Goal: Complete application form

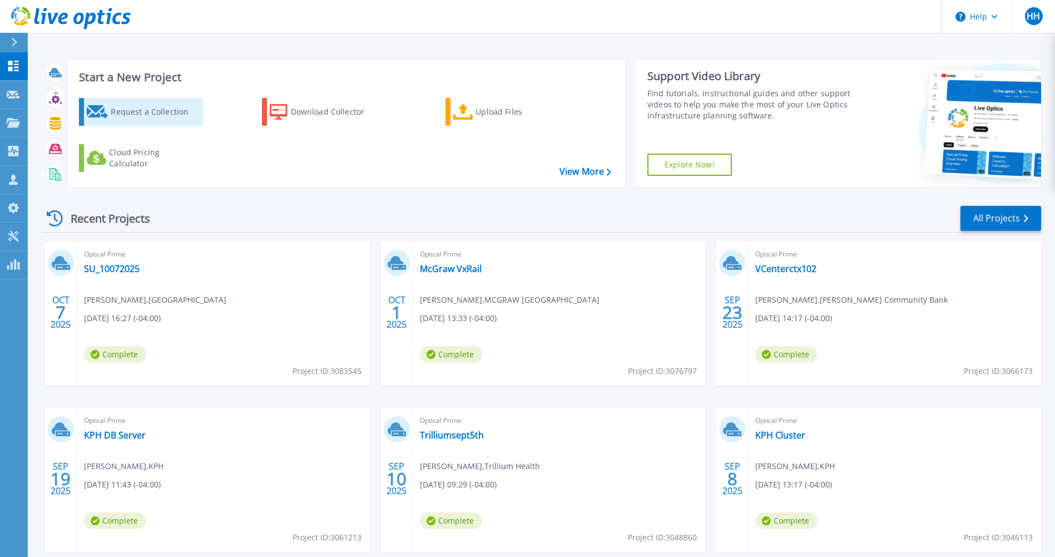
click at [162, 112] on div "Request a Collection" at bounding box center [155, 112] width 89 height 22
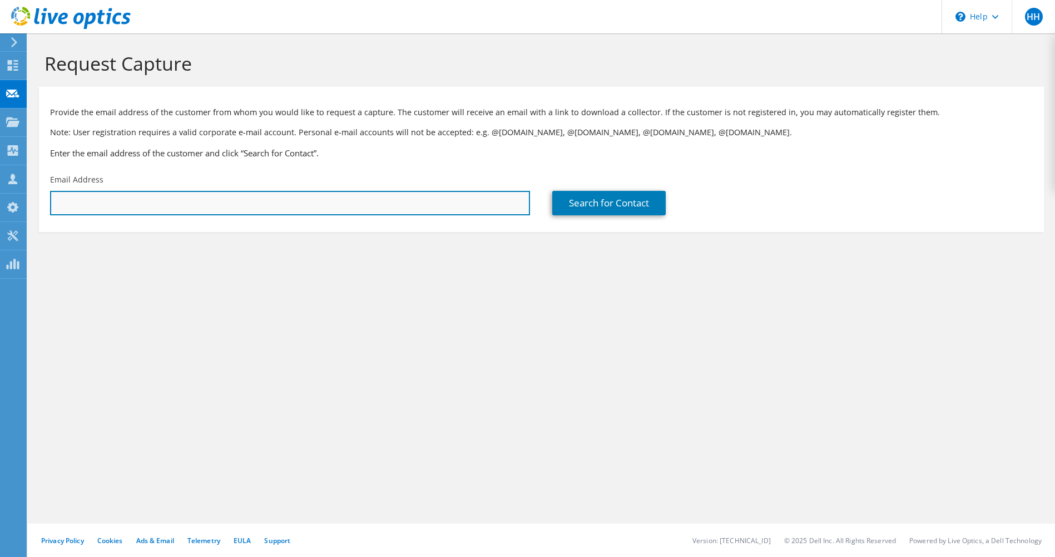
paste input "[EMAIL_ADDRESS][PERSON_NAME][DOMAIN_NAME]"
type input "[EMAIL_ADDRESS][PERSON_NAME][DOMAIN_NAME]"
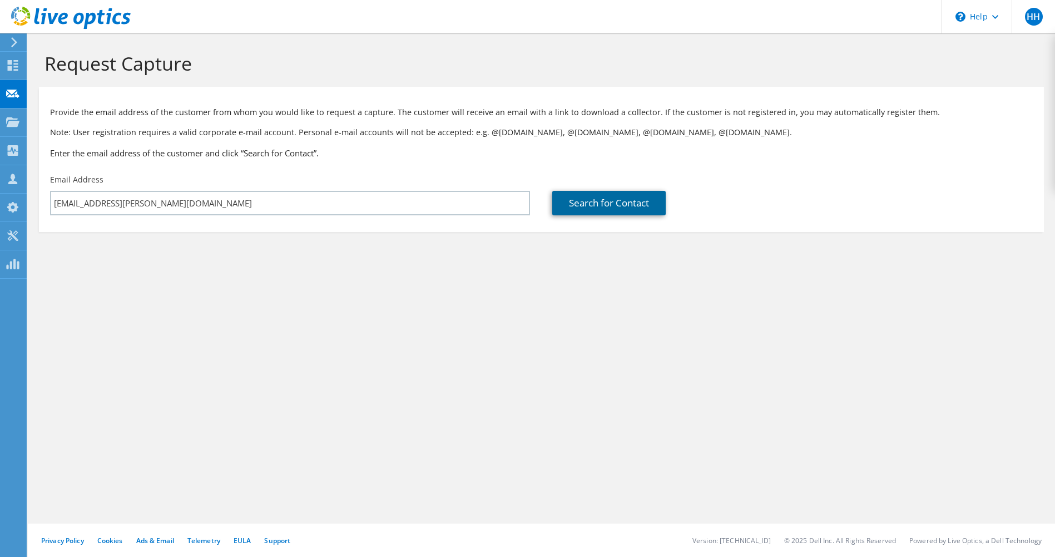
click at [594, 201] on link "Search for Contact" at bounding box center [608, 203] width 113 height 24
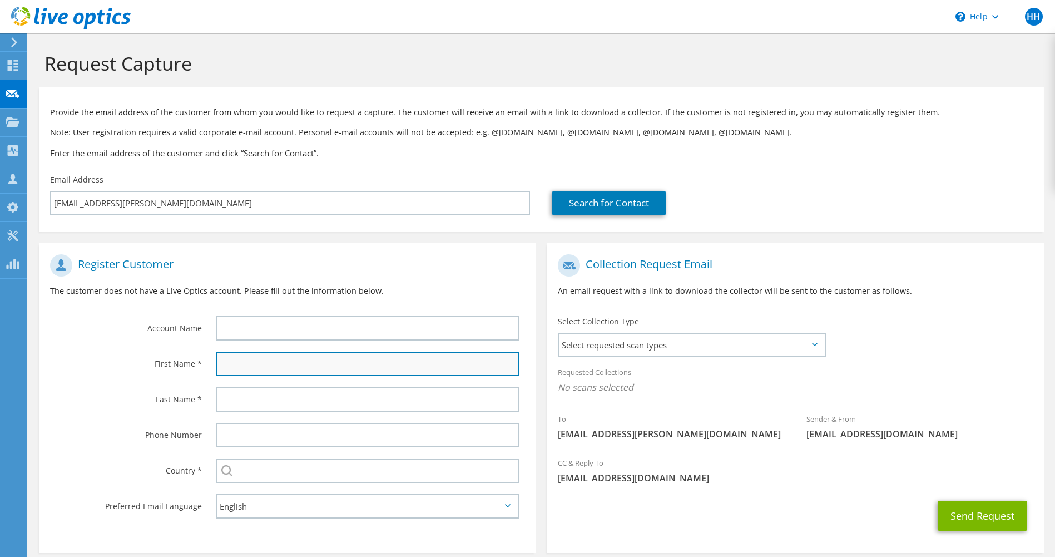
click at [291, 365] on input "text" at bounding box center [368, 363] width 304 height 24
type input "[PERSON_NAME]"
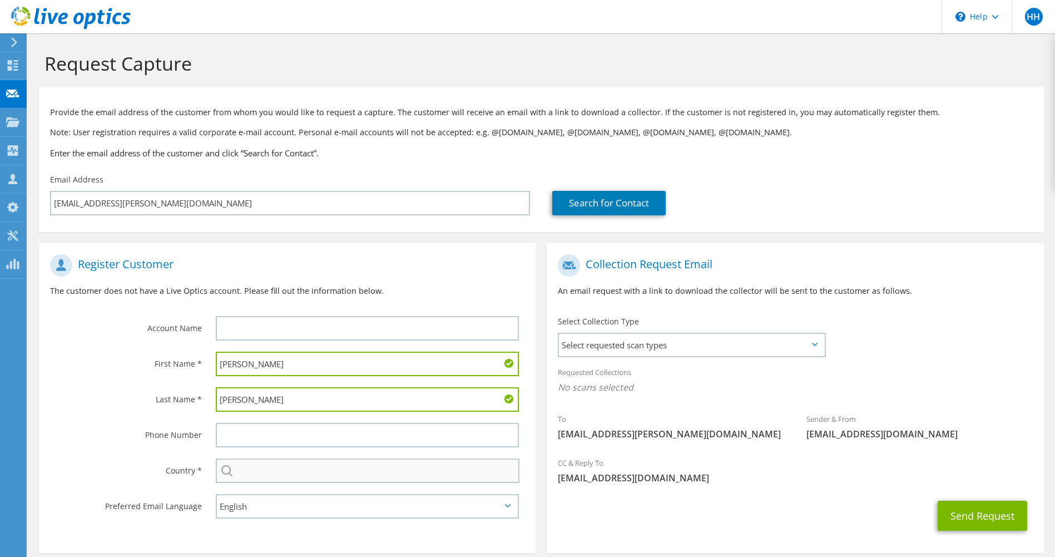
type input "[PERSON_NAME]"
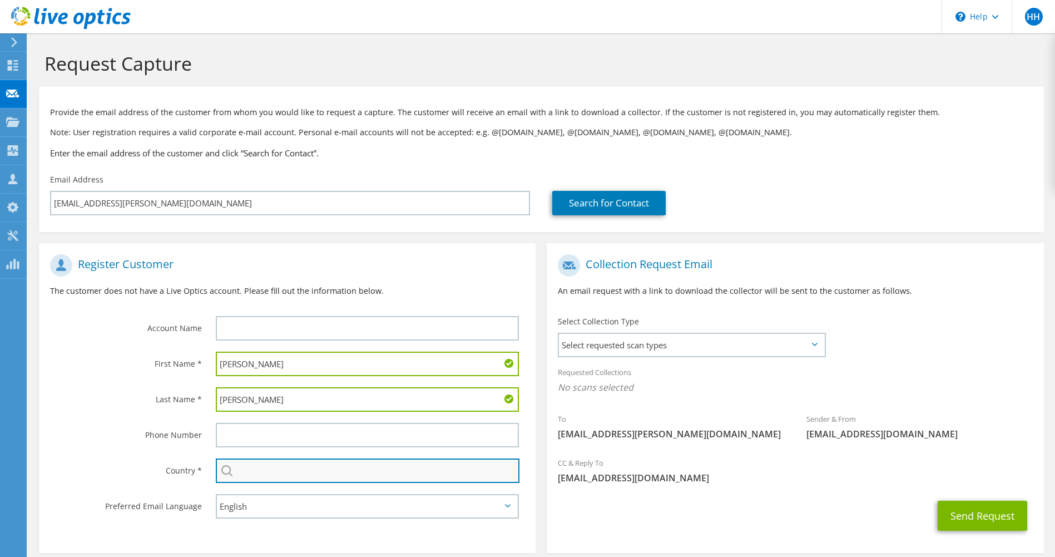
click at [292, 477] on input "text" at bounding box center [368, 470] width 304 height 24
click at [267, 475] on input "text" at bounding box center [368, 470] width 304 height 24
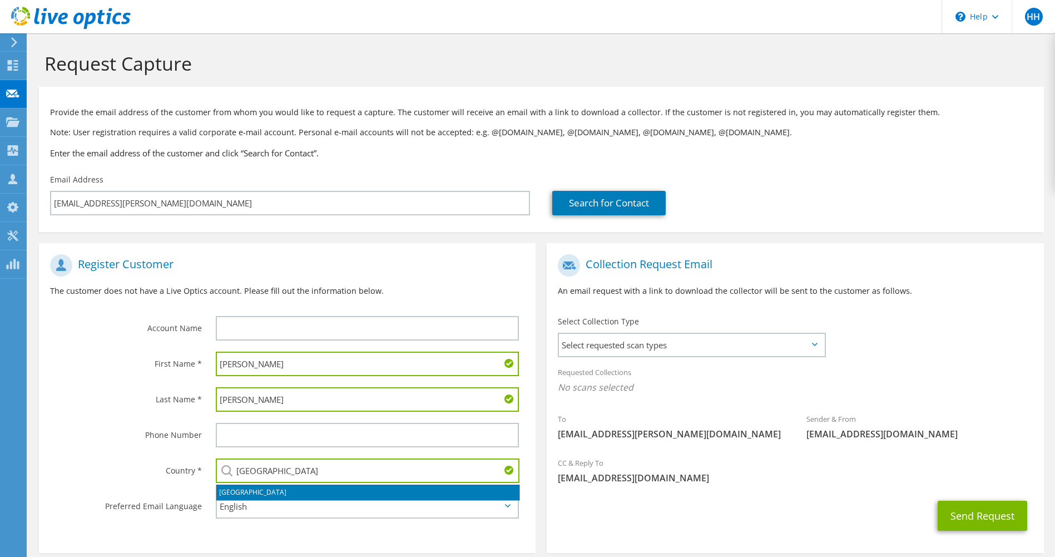
type input "[GEOGRAPHIC_DATA]"
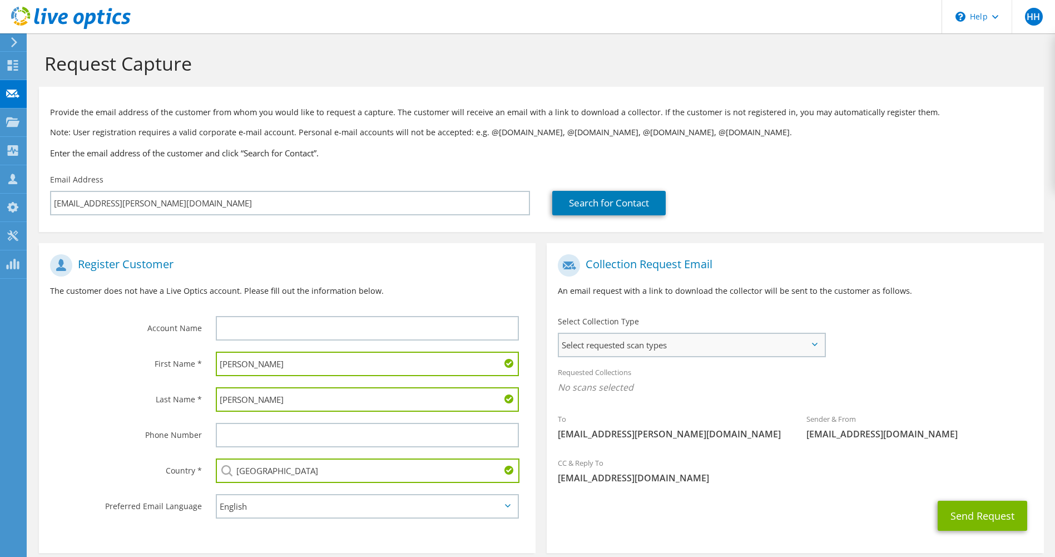
click at [647, 346] on span "Select requested scan types" at bounding box center [691, 345] width 265 height 22
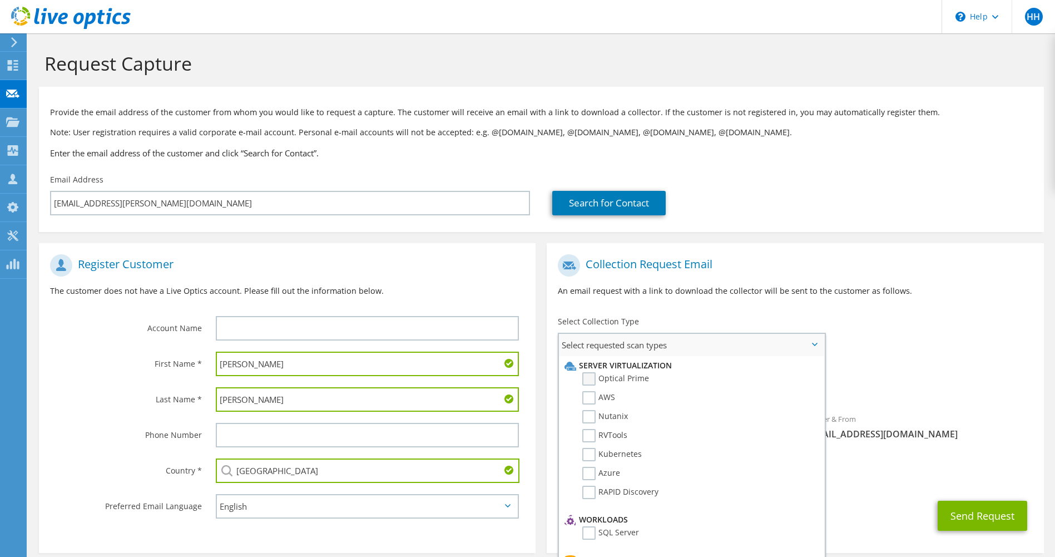
click at [593, 381] on label "Optical Prime" at bounding box center [615, 378] width 67 height 13
click at [0, 0] on input "Optical Prime" at bounding box center [0, 0] width 0 height 0
click at [881, 361] on div "Requested Collections No scans selected Optical Prime" at bounding box center [795, 382] width 497 height 44
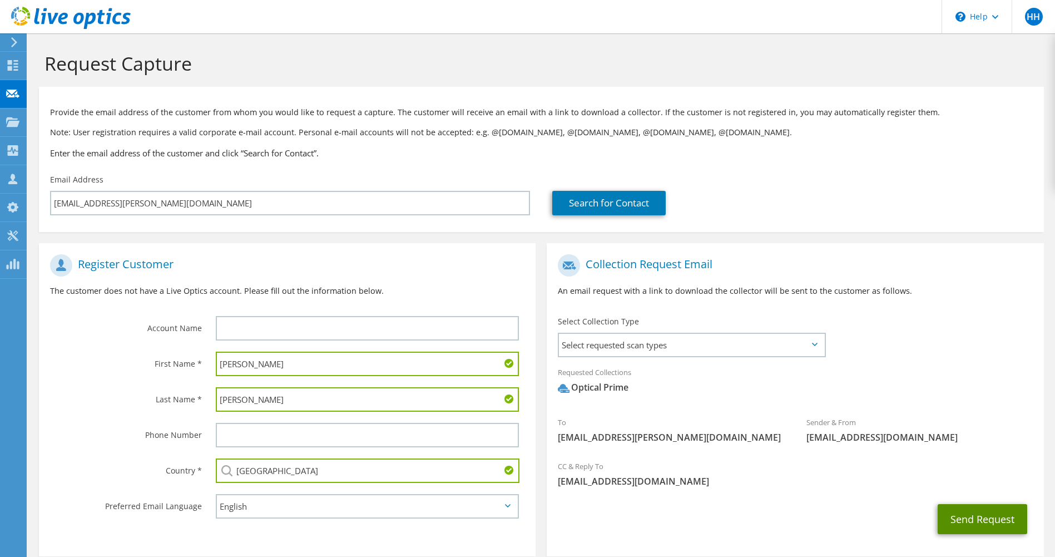
click at [952, 518] on button "Send Request" at bounding box center [982, 519] width 90 height 30
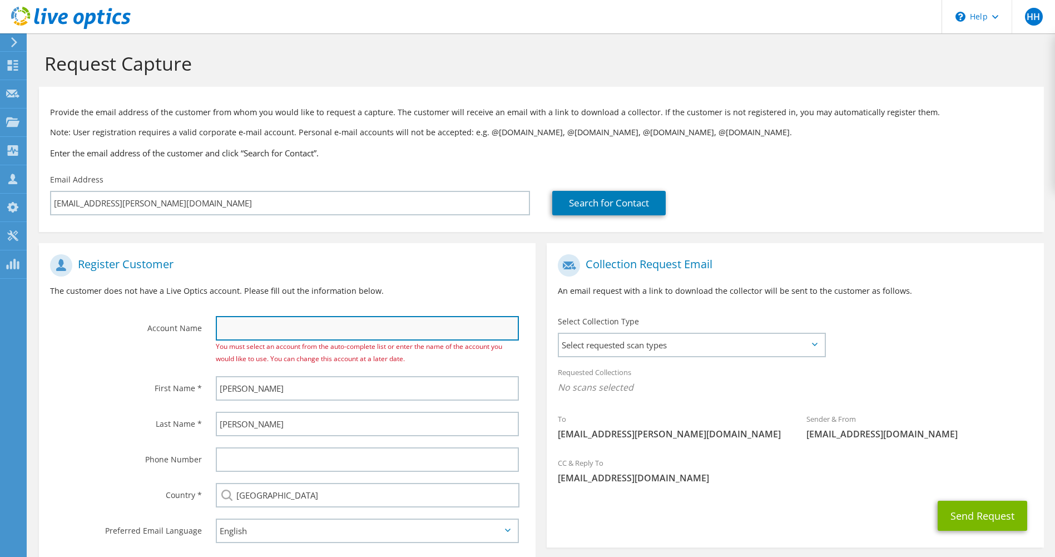
click at [281, 322] on input "text" at bounding box center [368, 328] width 304 height 24
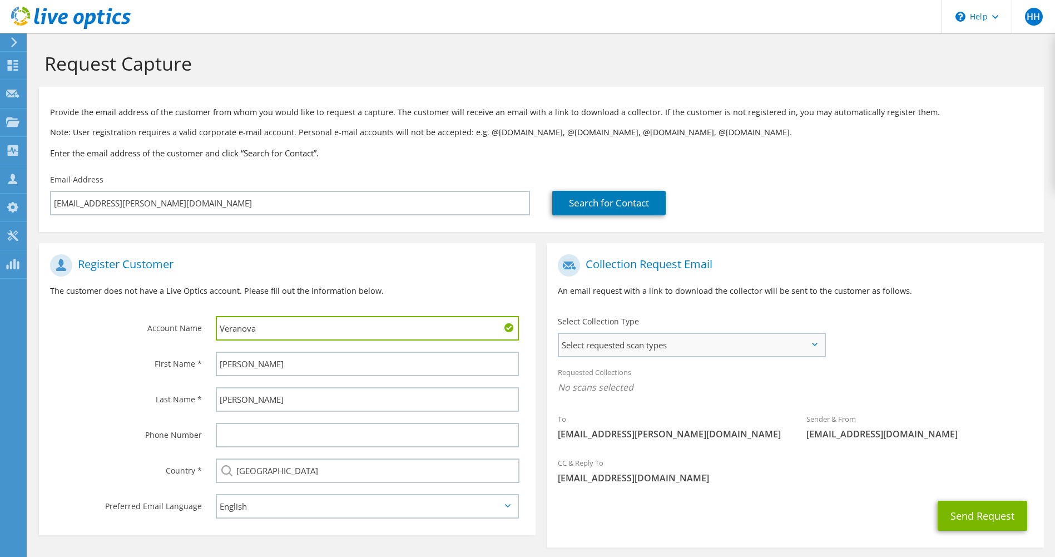
type input "Veranova"
click at [669, 346] on span "Select requested scan types" at bounding box center [691, 345] width 265 height 22
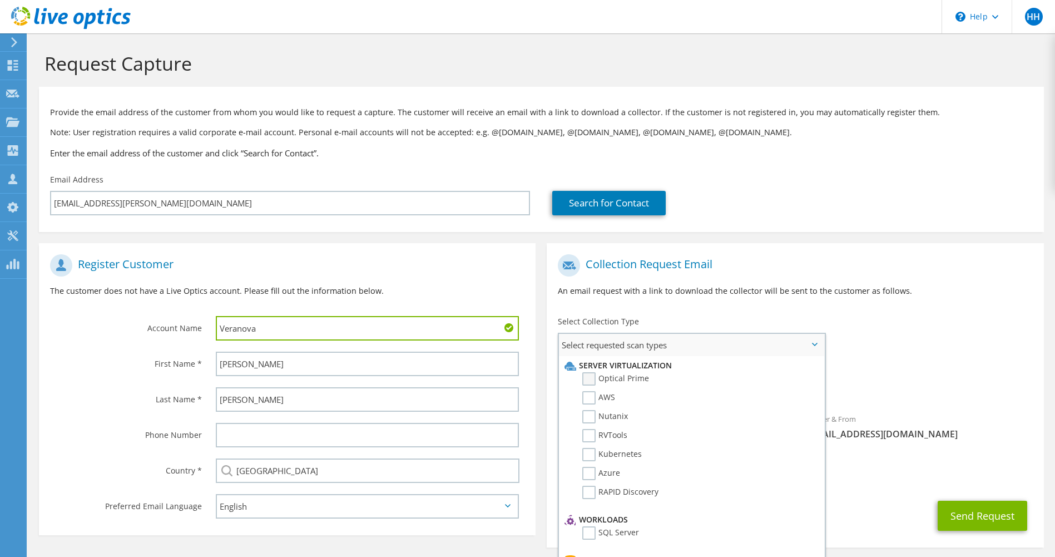
click at [590, 380] on label "Optical Prime" at bounding box center [615, 378] width 67 height 13
click at [0, 0] on input "Optical Prime" at bounding box center [0, 0] width 0 height 0
click at [968, 379] on div "Requested Collections No scans selected Optical Prime" at bounding box center [795, 382] width 497 height 44
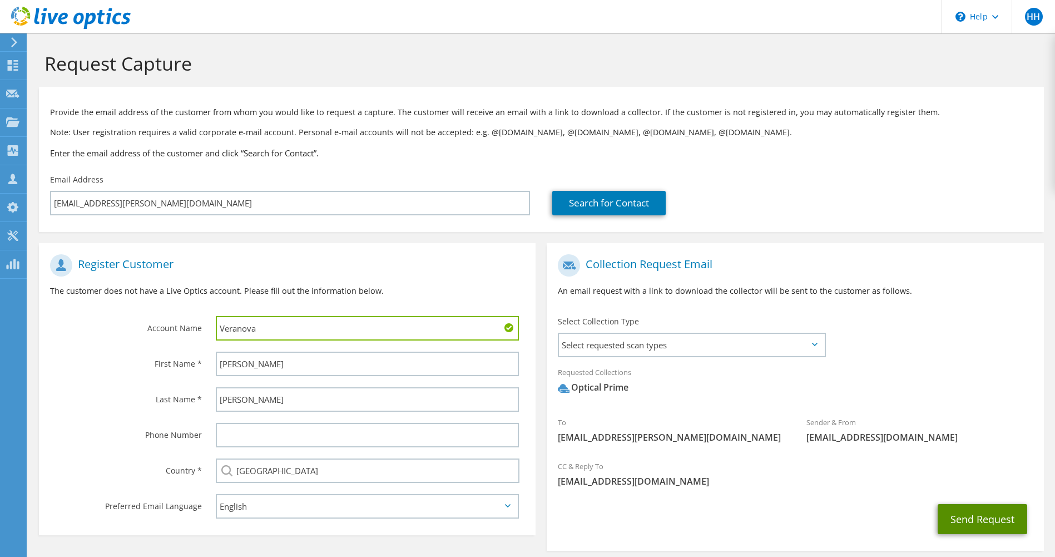
click at [954, 514] on button "Send Request" at bounding box center [982, 519] width 90 height 30
